Goal: Information Seeking & Learning: Learn about a topic

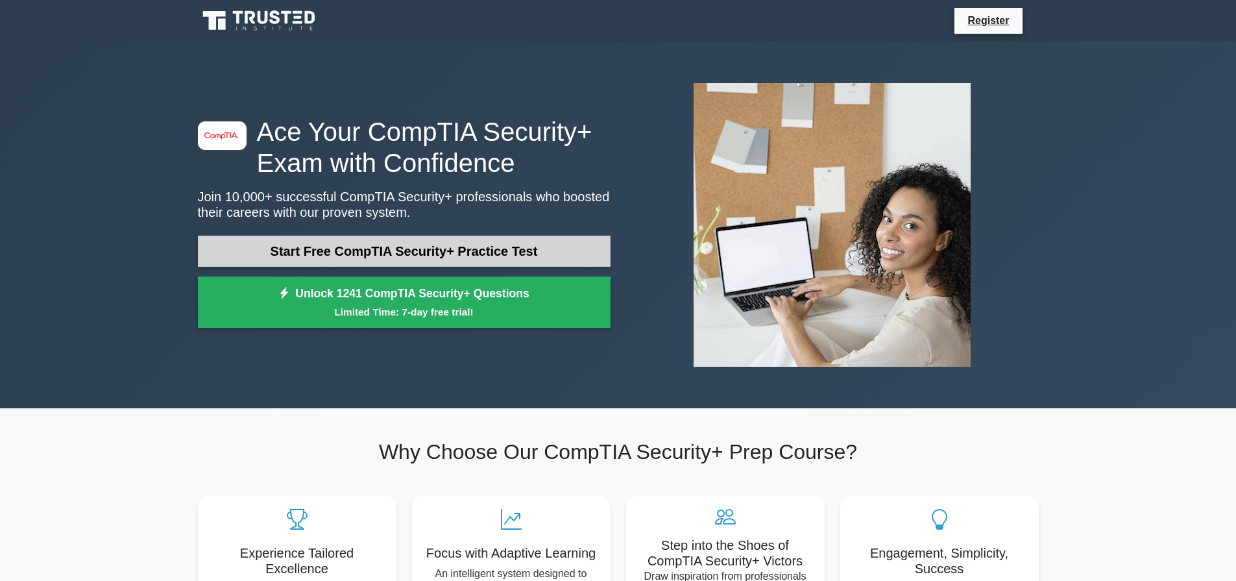
click at [399, 258] on link "Start Free CompTIA Security+ Practice Test" at bounding box center [404, 251] width 413 height 31
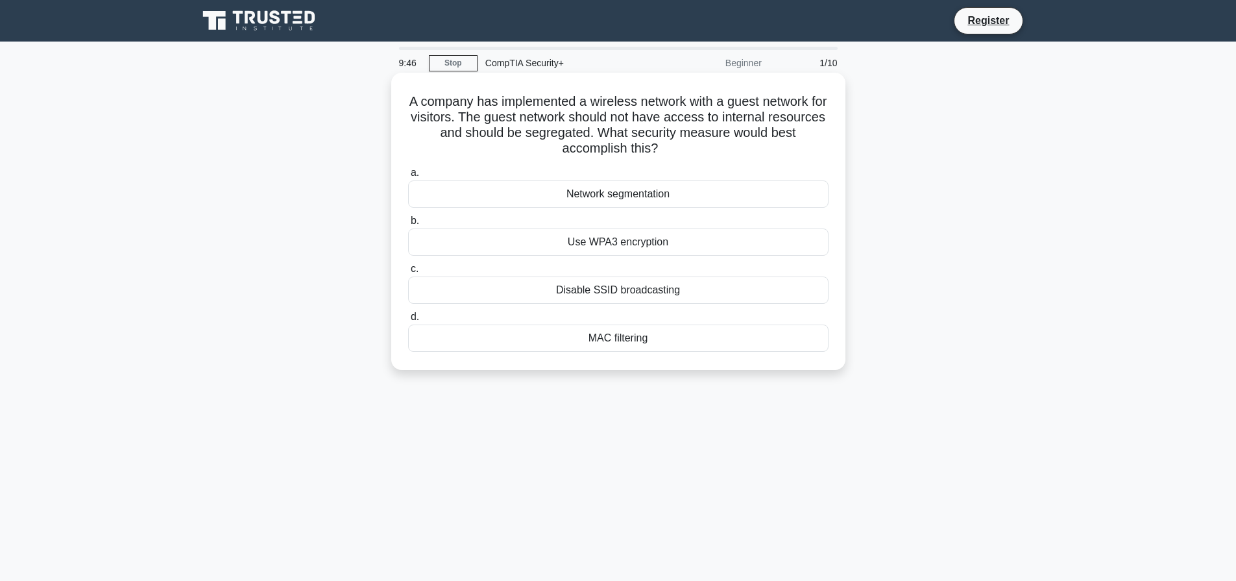
click at [629, 191] on div "Network segmentation" at bounding box center [618, 193] width 421 height 27
click at [408, 177] on input "a. Network segmentation" at bounding box center [408, 173] width 0 height 8
click at [615, 347] on div "Data tokenization" at bounding box center [618, 338] width 421 height 27
click at [408, 321] on input "d. Data tokenization" at bounding box center [408, 317] width 0 height 8
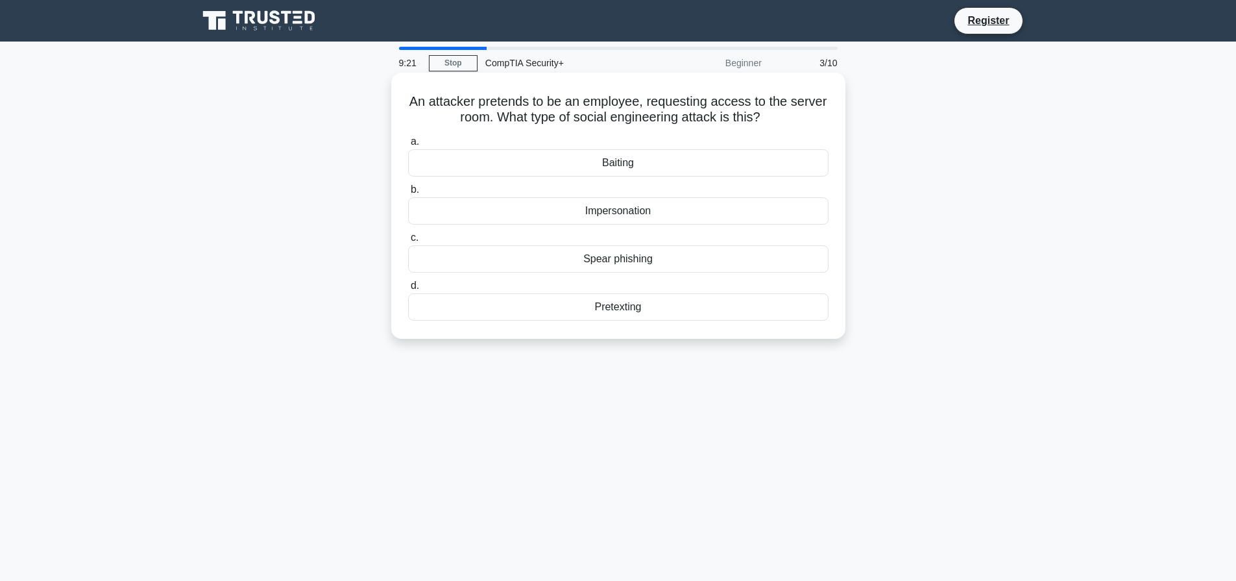
click at [606, 215] on div "Impersonation" at bounding box center [618, 210] width 421 height 27
click at [408, 194] on input "b. Impersonation" at bounding box center [408, 190] width 0 height 8
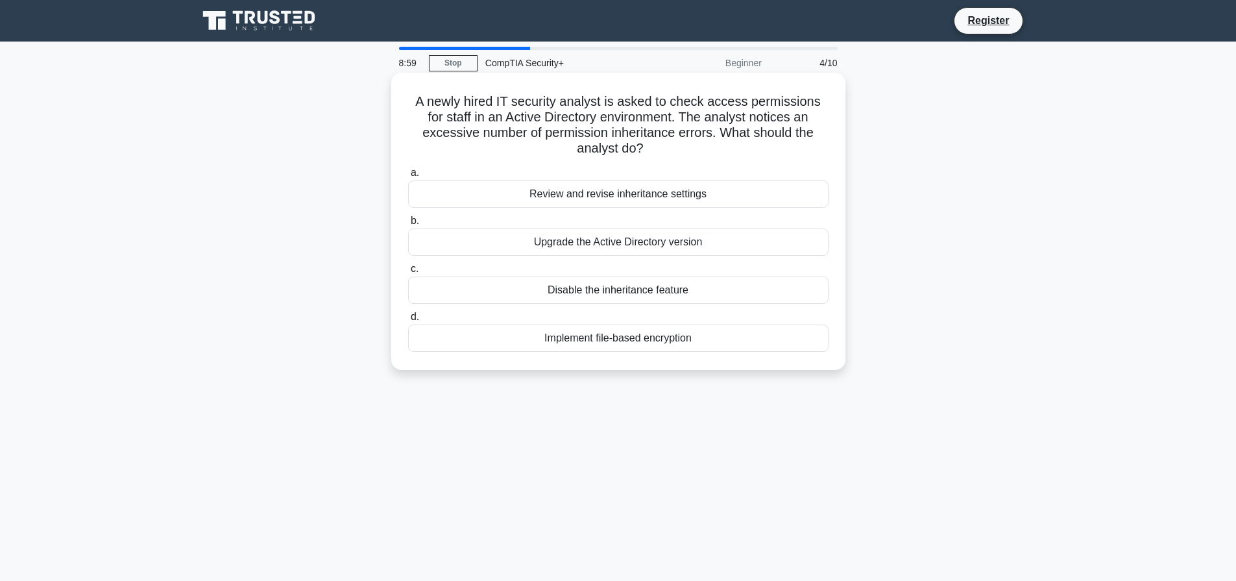
click at [643, 189] on div "Review and revise inheritance settings" at bounding box center [618, 193] width 421 height 27
click at [408, 177] on input "a. Review and revise inheritance settings" at bounding box center [408, 173] width 0 height 8
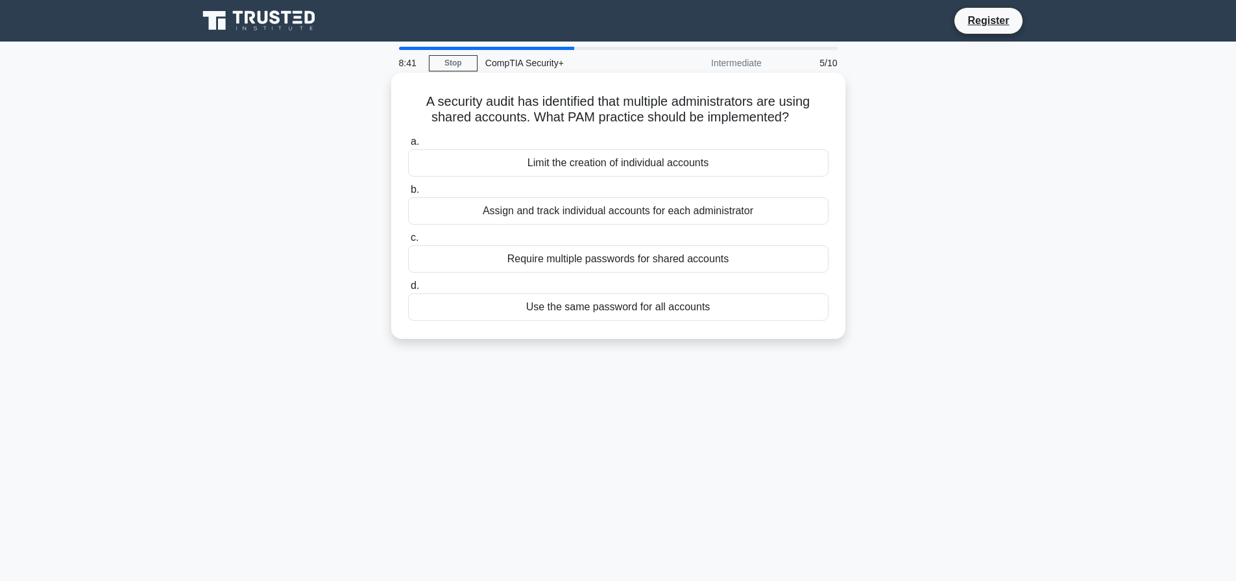
click at [624, 225] on div "Assign and track individual accounts for each administrator" at bounding box center [618, 210] width 421 height 27
click at [408, 194] on input "b. Assign and track individual accounts for each administrator" at bounding box center [408, 190] width 0 height 8
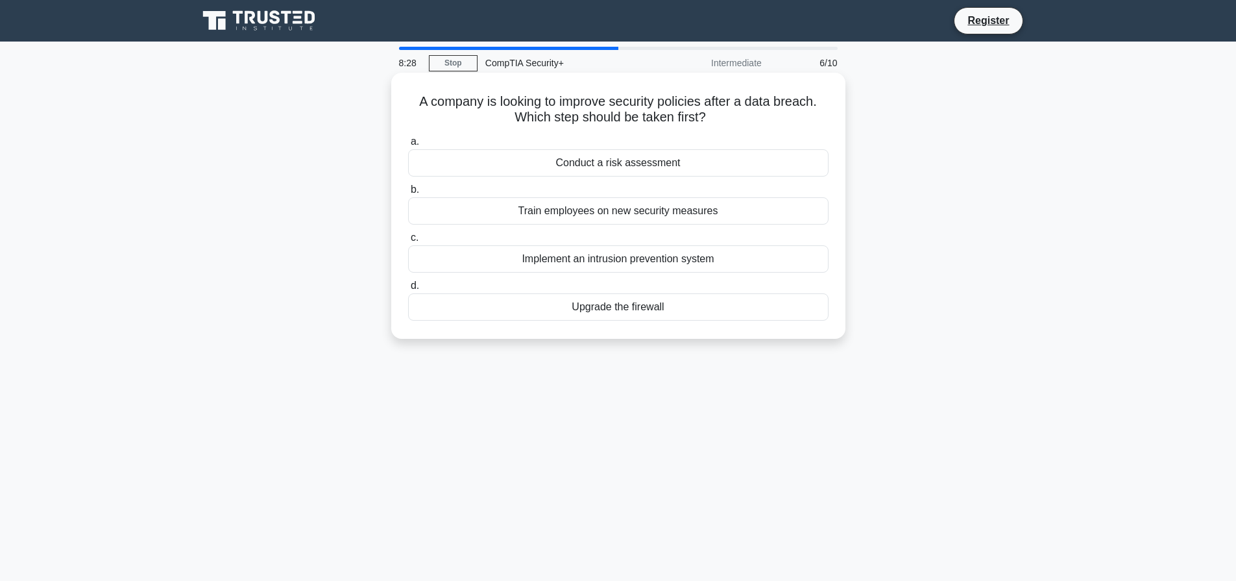
click at [530, 162] on div "Conduct a risk assessment" at bounding box center [618, 162] width 421 height 27
click at [408, 146] on input "a. Conduct a risk assessment" at bounding box center [408, 142] width 0 height 8
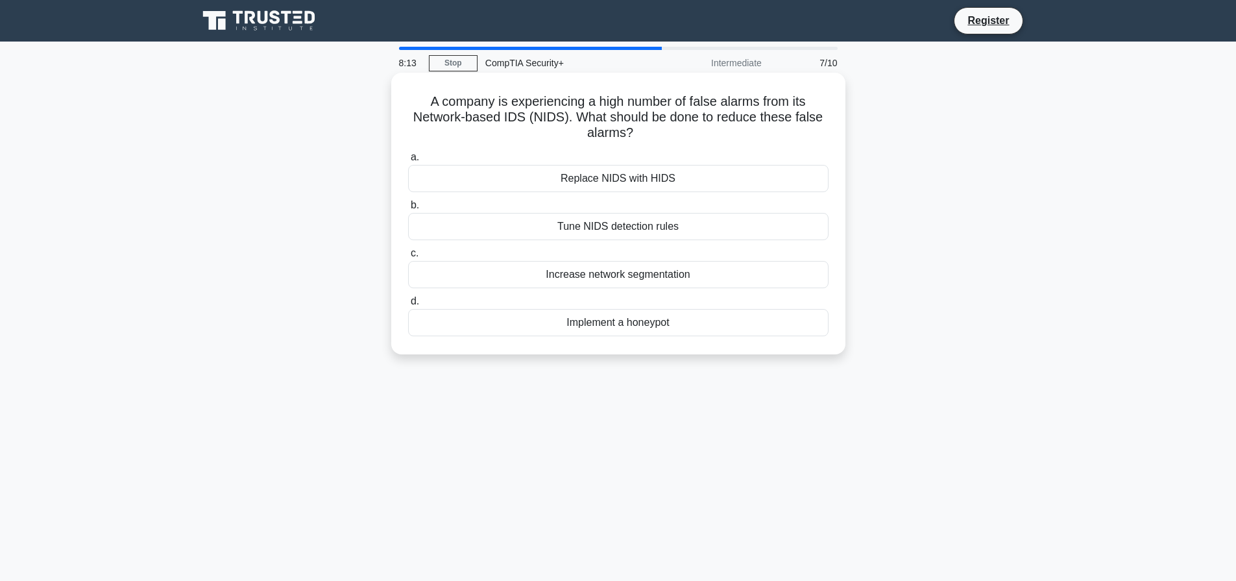
click at [720, 225] on div "Tune NIDS detection rules" at bounding box center [618, 226] width 421 height 27
click at [408, 210] on input "b. Tune NIDS detection rules" at bounding box center [408, 205] width 0 height 8
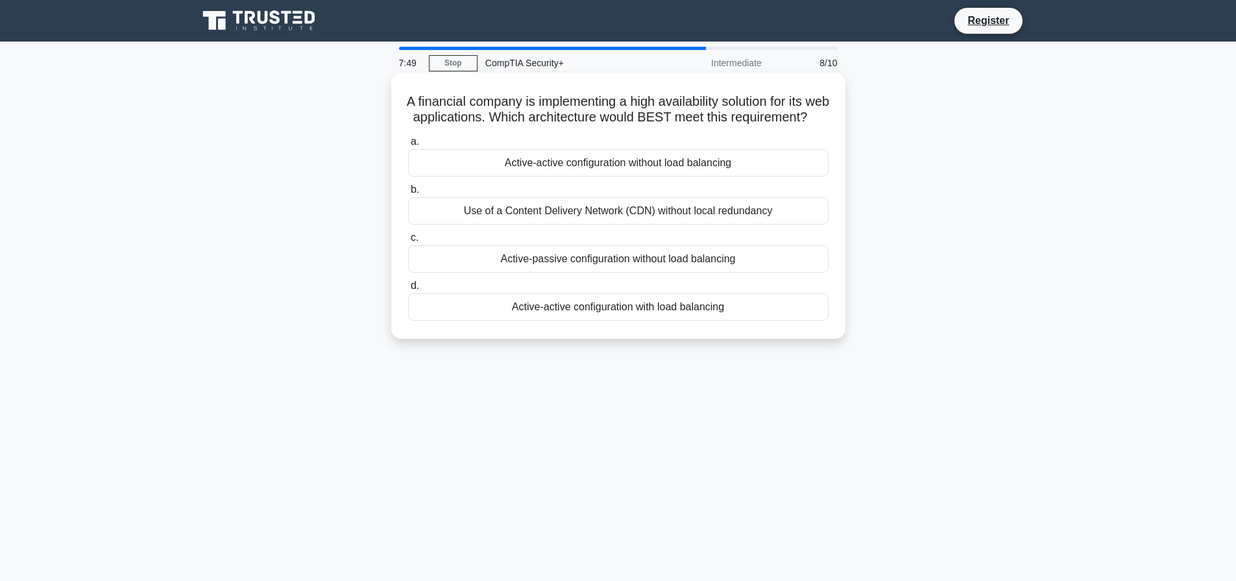
click at [580, 321] on div "Active-active configuration with load balancing" at bounding box center [618, 306] width 421 height 27
click at [408, 290] on input "d. Active-active configuration with load balancing" at bounding box center [408, 286] width 0 height 8
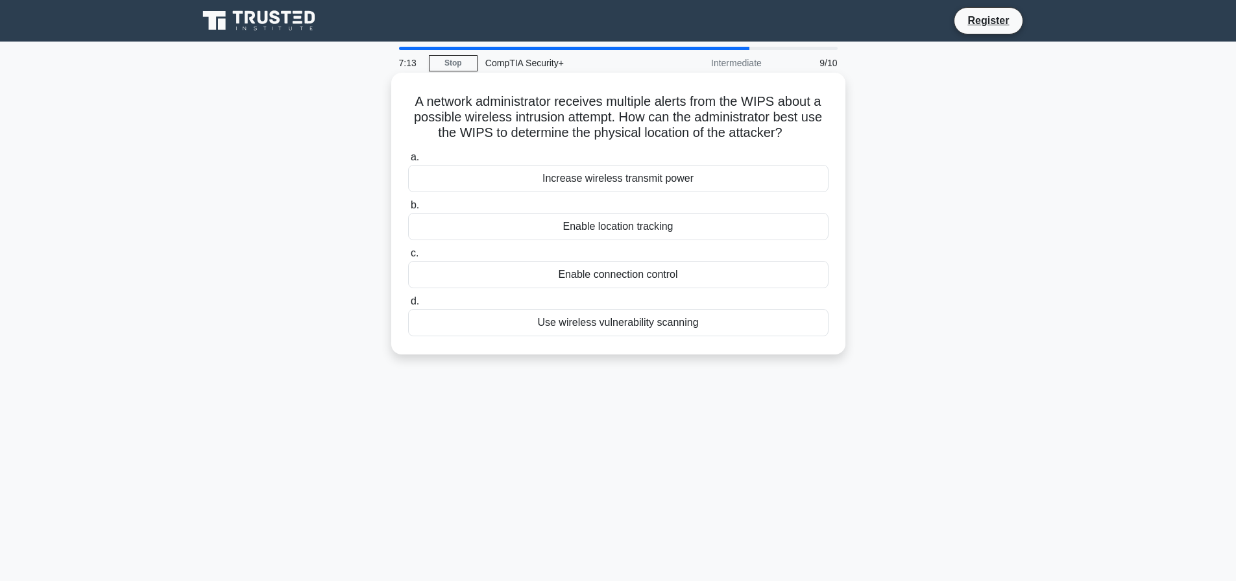
click at [513, 240] on div "Enable location tracking" at bounding box center [618, 226] width 421 height 27
click at [408, 210] on input "b. Enable location tracking" at bounding box center [408, 205] width 0 height 8
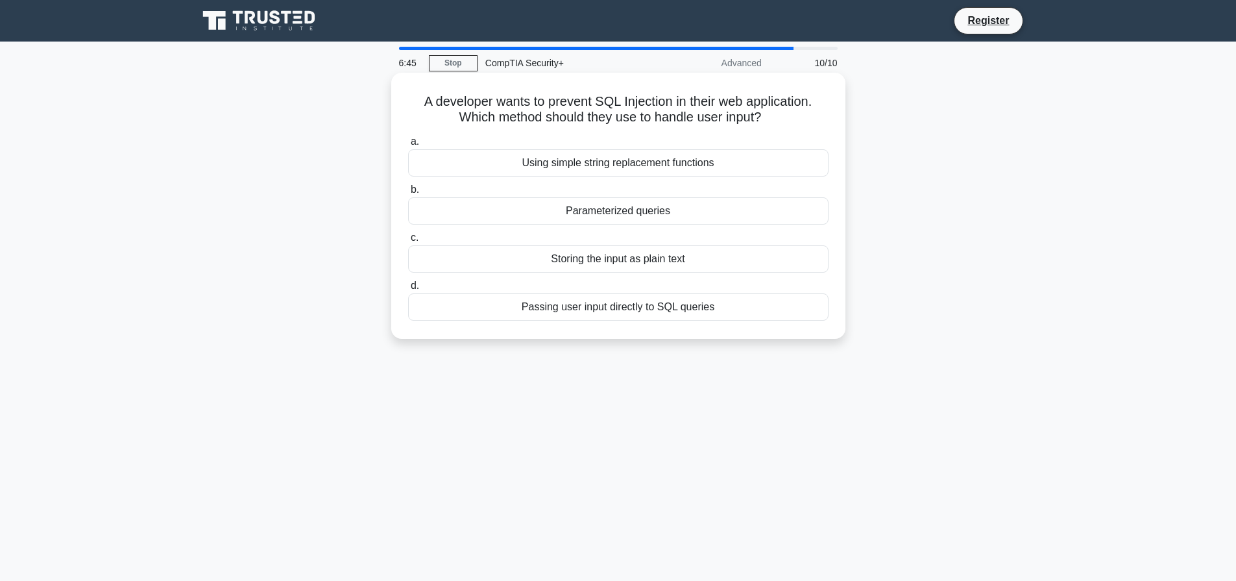
click at [691, 213] on div "Parameterized queries" at bounding box center [618, 210] width 421 height 27
click at [408, 194] on input "b. Parameterized queries" at bounding box center [408, 190] width 0 height 8
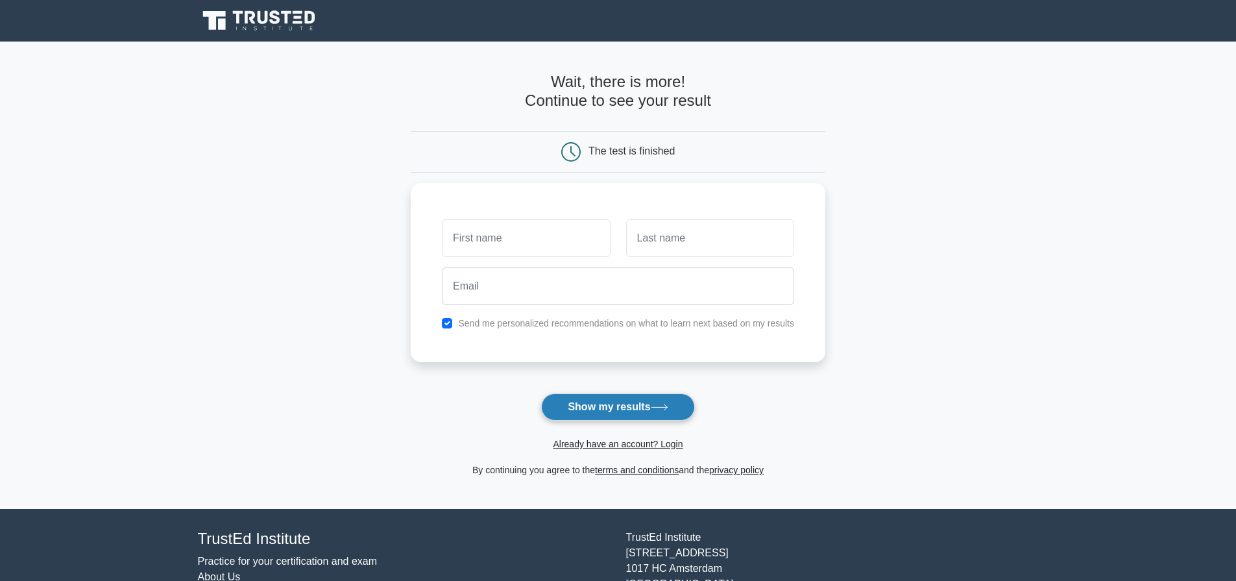
click at [613, 404] on button "Show my results" at bounding box center [617, 406] width 153 height 27
